Goal: Navigation & Orientation: Find specific page/section

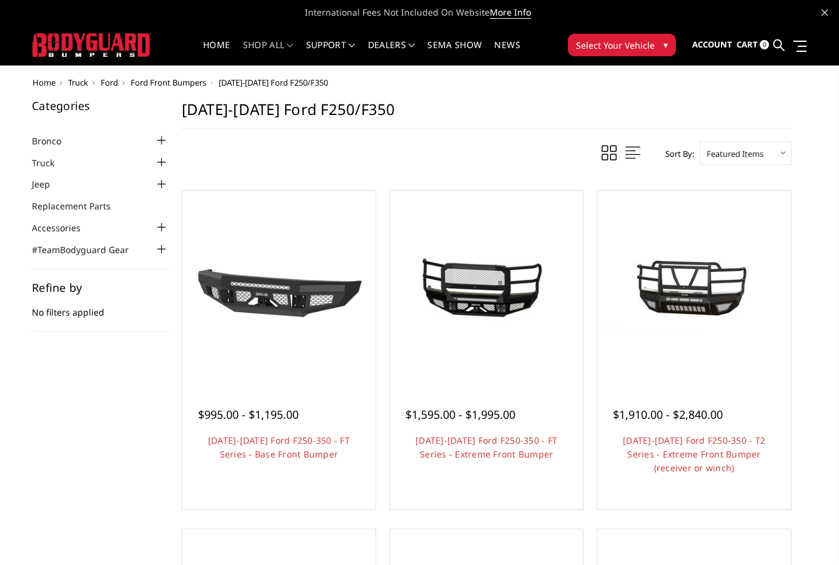
click at [186, 83] on span "Ford Front Bumpers" at bounding box center [169, 82] width 76 height 11
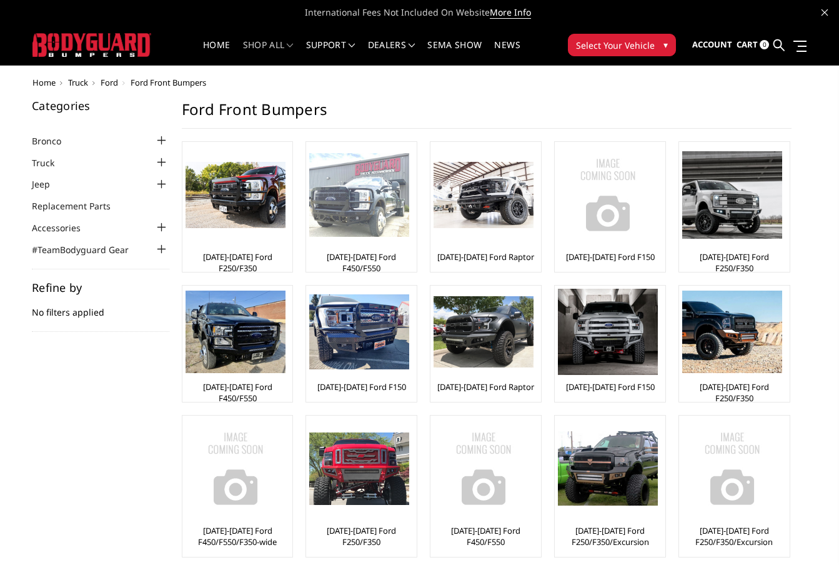
click at [348, 167] on img at bounding box center [359, 195] width 100 height 84
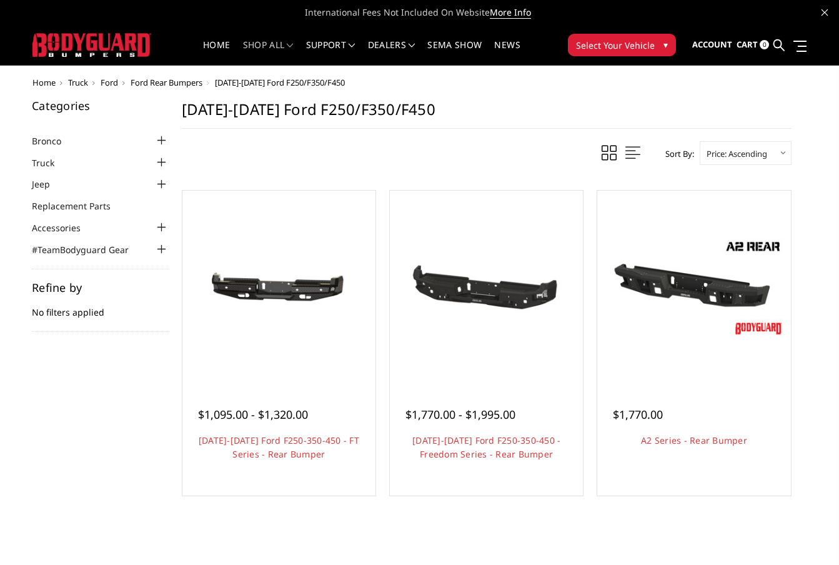
click at [184, 79] on span "Ford Rear Bumpers" at bounding box center [167, 82] width 72 height 11
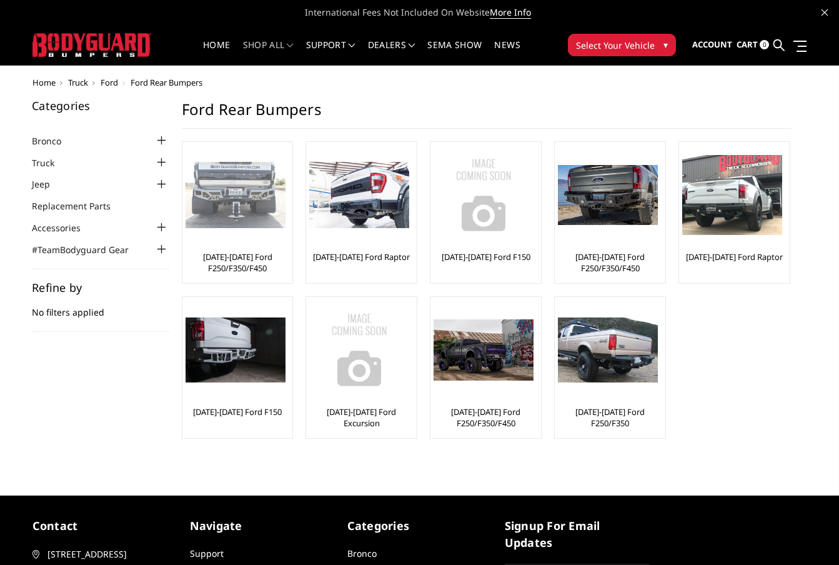
click at [258, 187] on img at bounding box center [236, 195] width 100 height 67
